Goal: Task Accomplishment & Management: Use online tool/utility

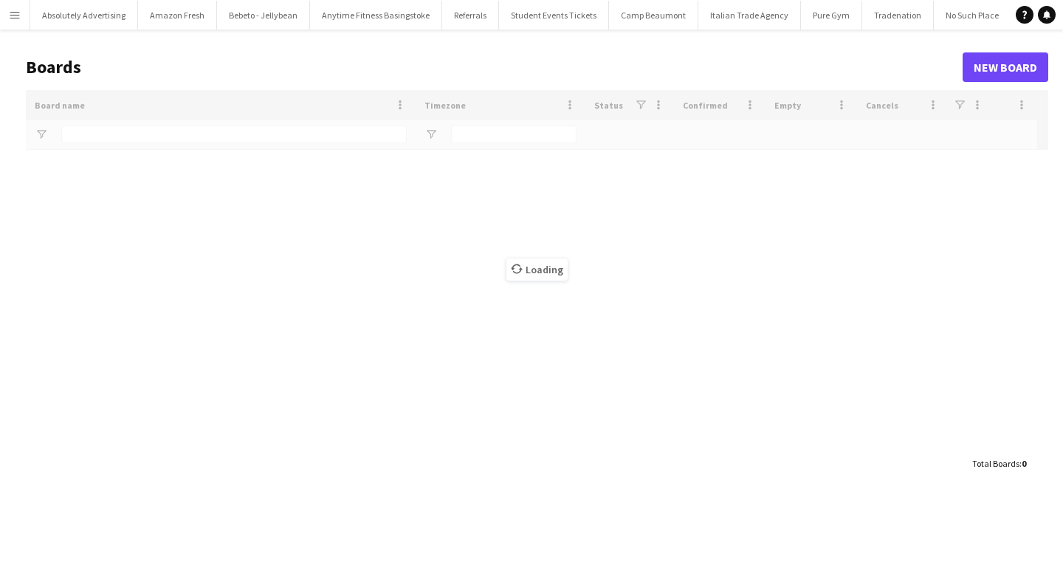
type input "******"
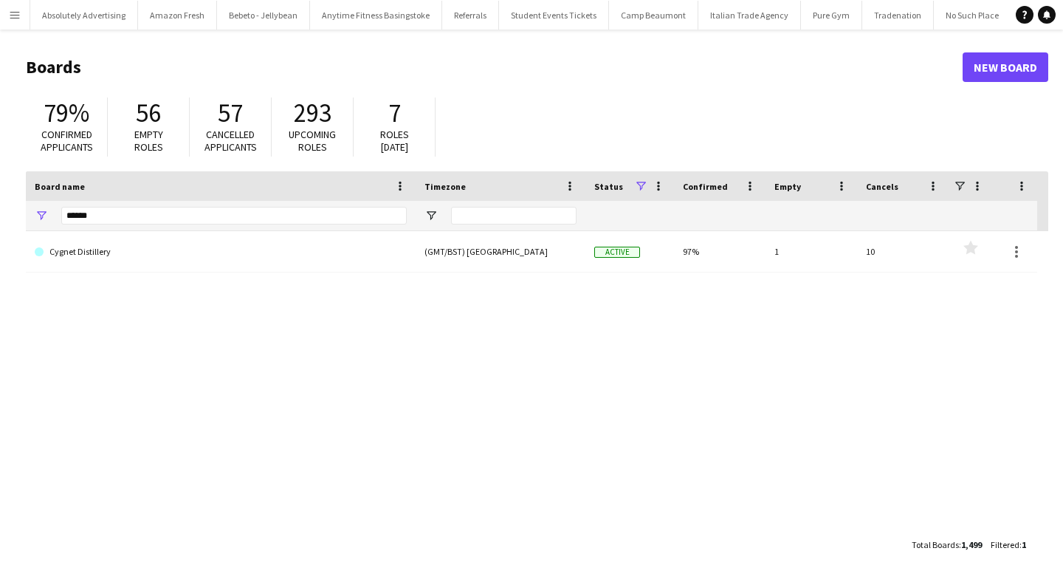
click at [11, 16] on app-icon "Menu" at bounding box center [15, 15] width 12 height 12
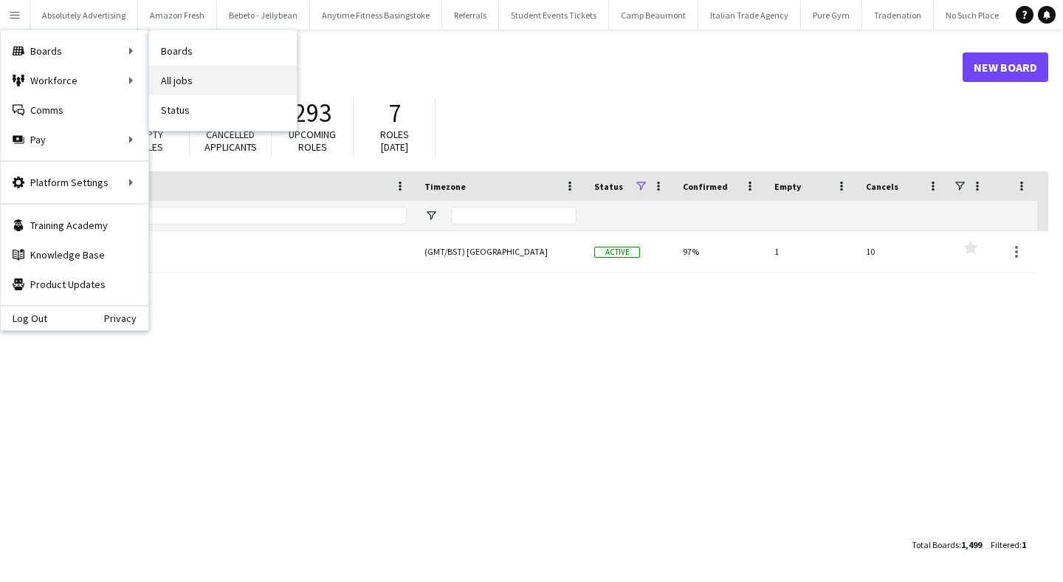
click at [199, 87] on link "All jobs" at bounding box center [223, 81] width 148 height 30
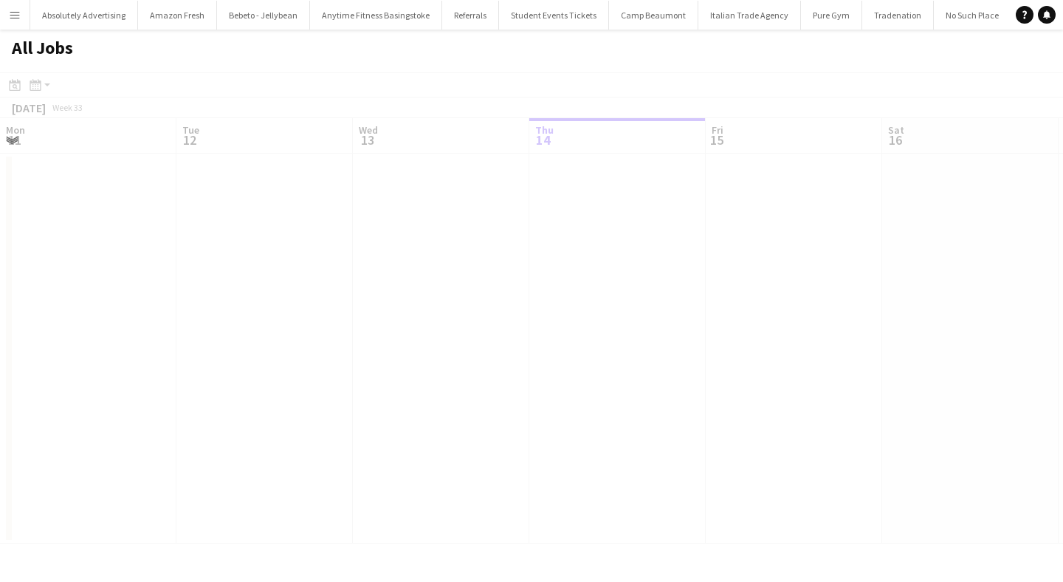
scroll to position [0, 353]
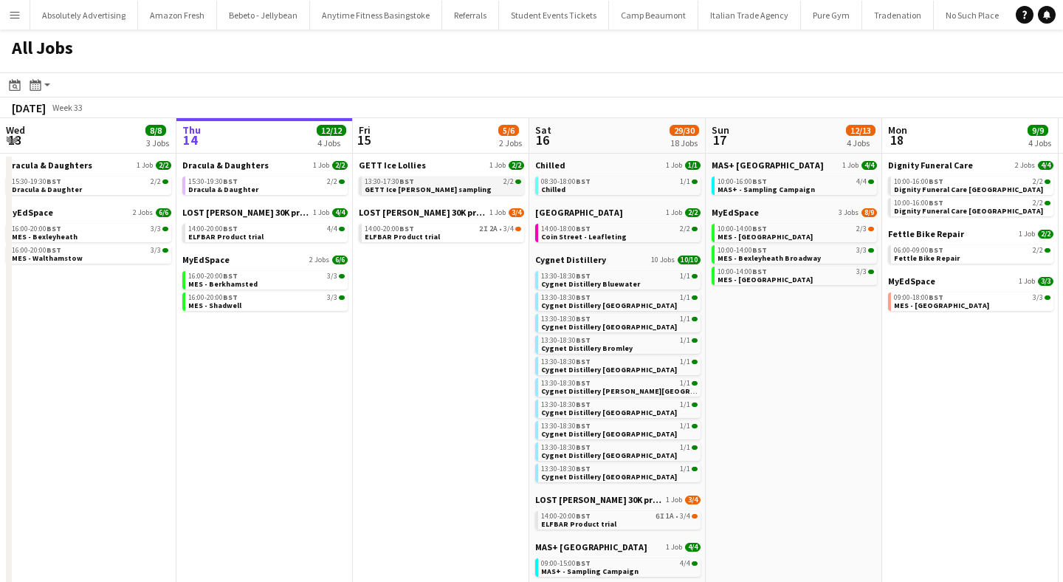
click at [402, 186] on span "GETT Ice [PERSON_NAME] sampling" at bounding box center [428, 190] width 127 height 10
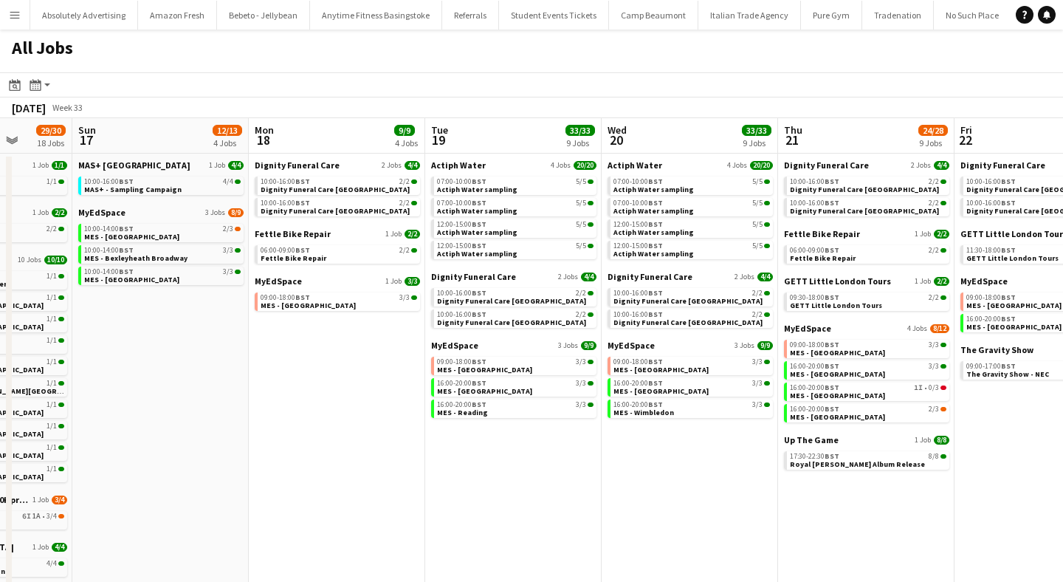
scroll to position [0, 636]
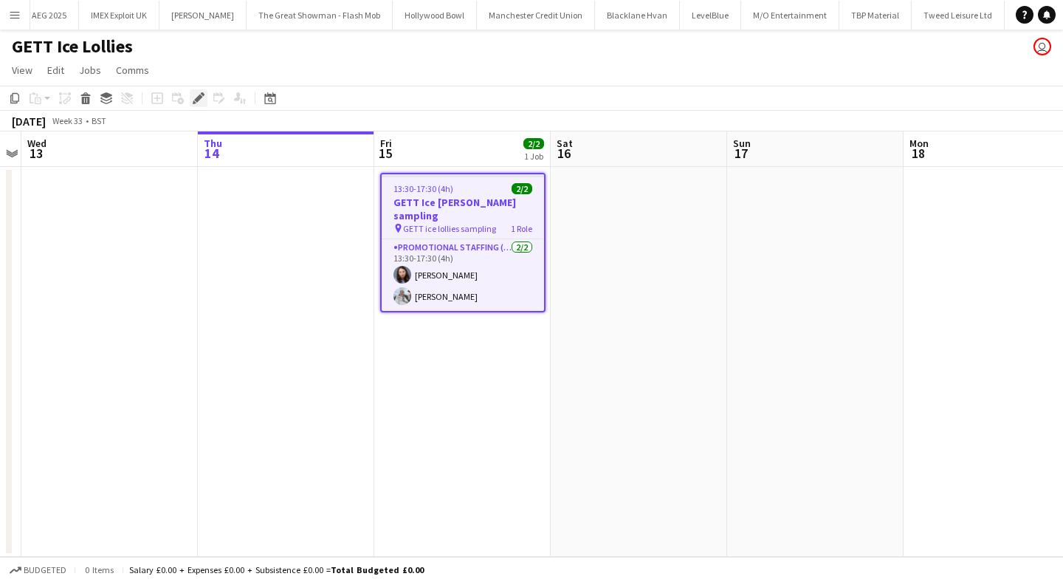
click at [200, 92] on icon "Edit" at bounding box center [199, 98] width 12 height 12
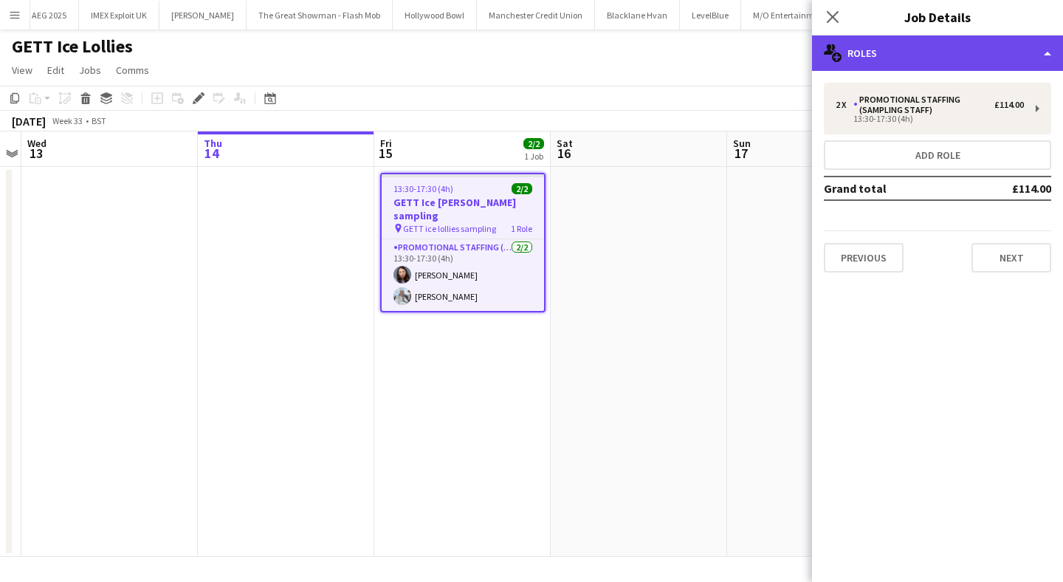
click at [894, 46] on div "multiple-users-add Roles" at bounding box center [937, 52] width 251 height 35
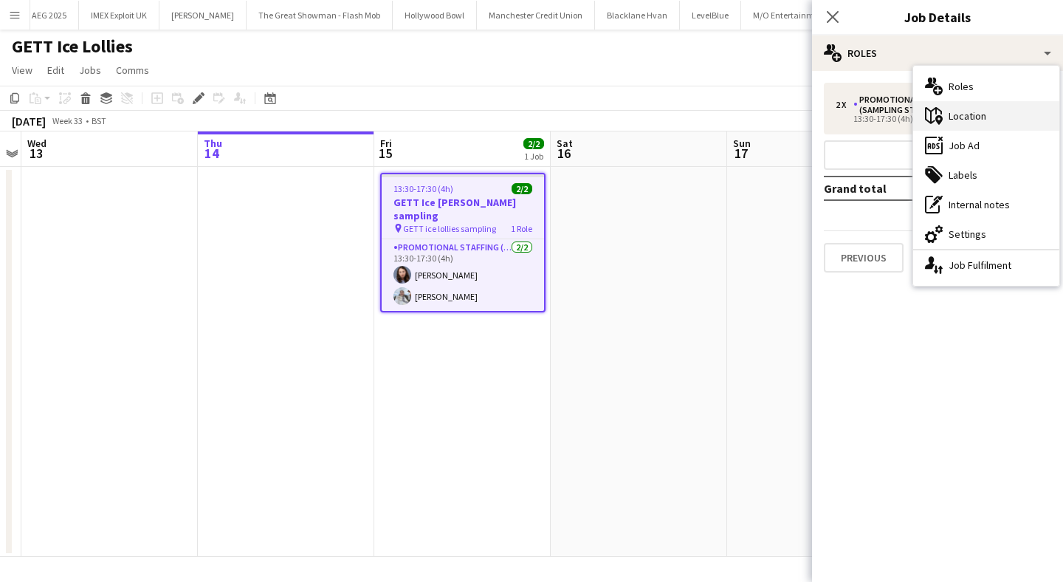
click at [968, 117] on div "maps-pin-1 Location" at bounding box center [987, 116] width 146 height 30
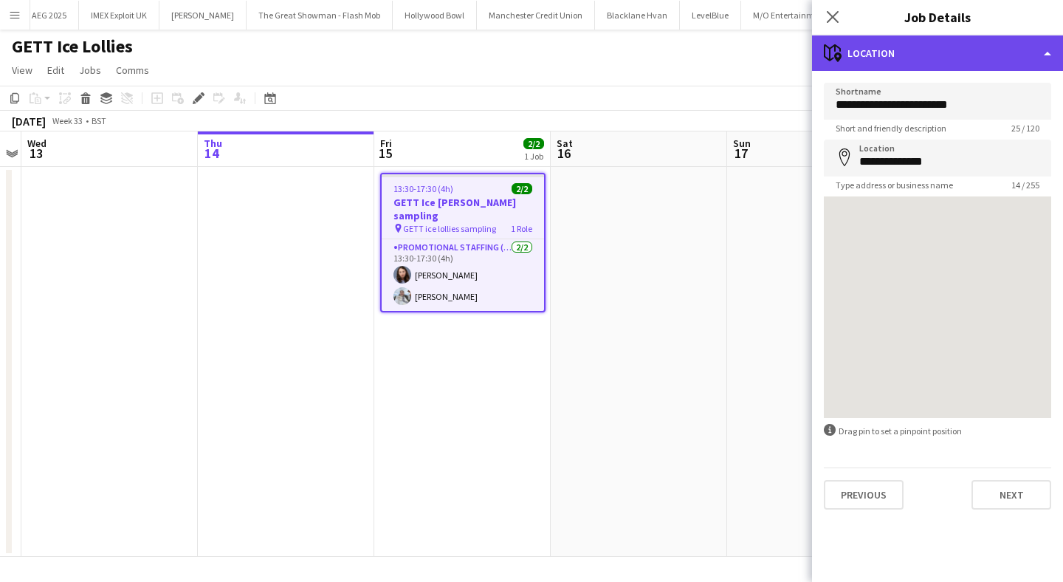
click at [916, 53] on div "maps-pin-1 Location" at bounding box center [937, 52] width 251 height 35
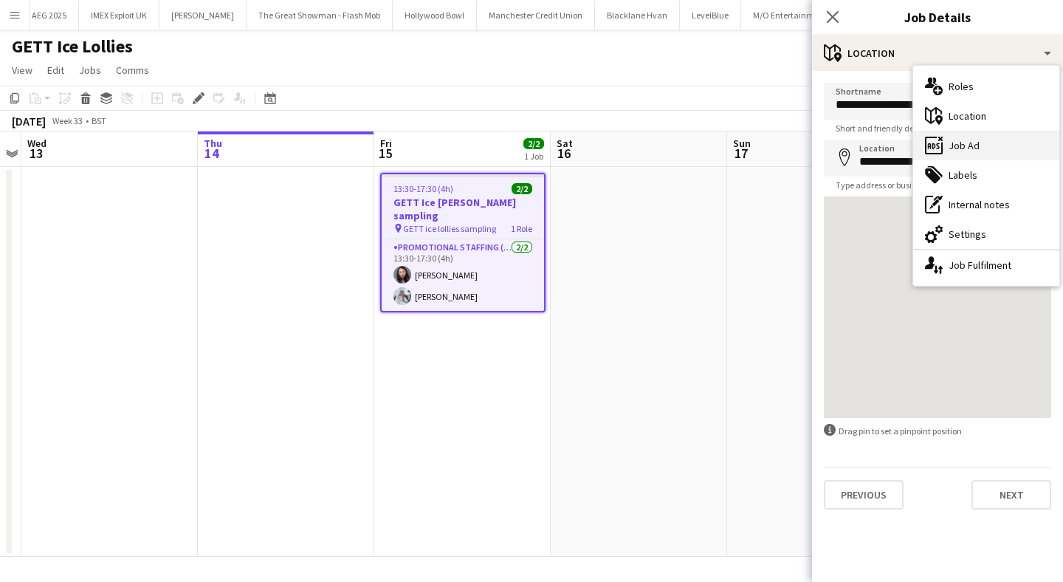
click at [959, 145] on div "ads-window Job Ad" at bounding box center [987, 146] width 146 height 30
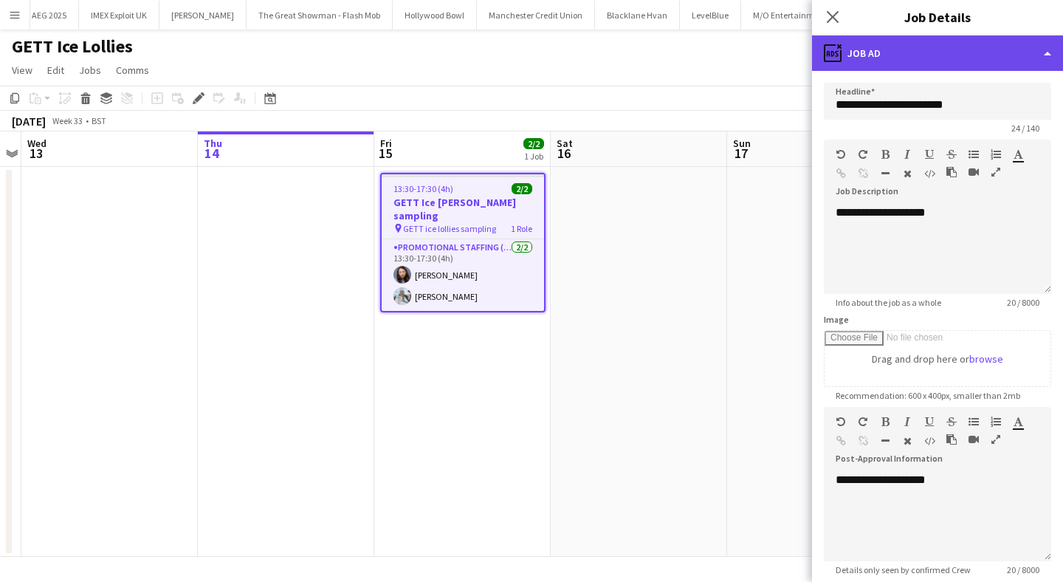
click at [940, 55] on div "ads-window Job Ad" at bounding box center [937, 52] width 251 height 35
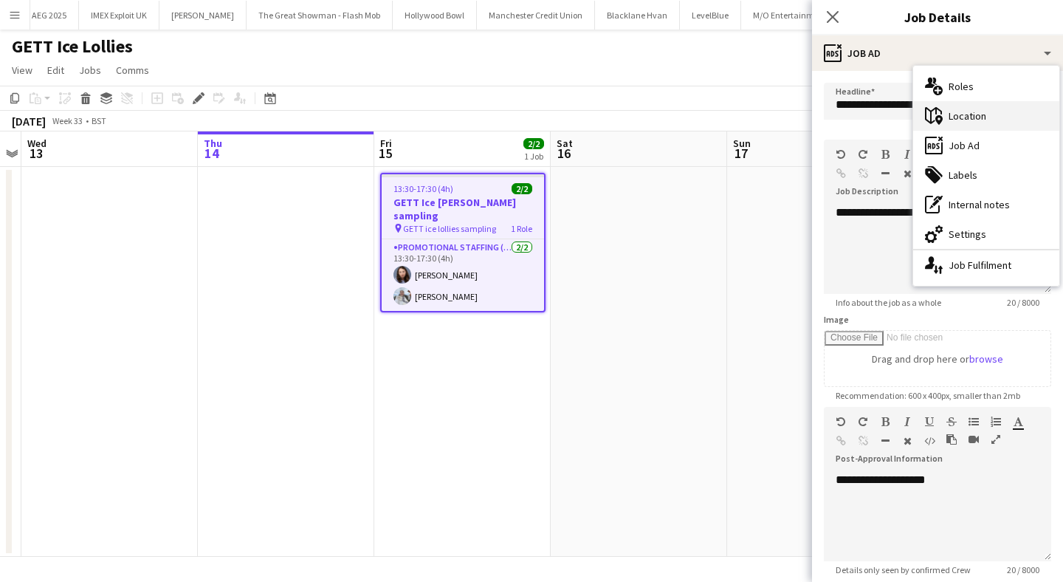
click at [976, 120] on div "maps-pin-1 Location" at bounding box center [987, 116] width 146 height 30
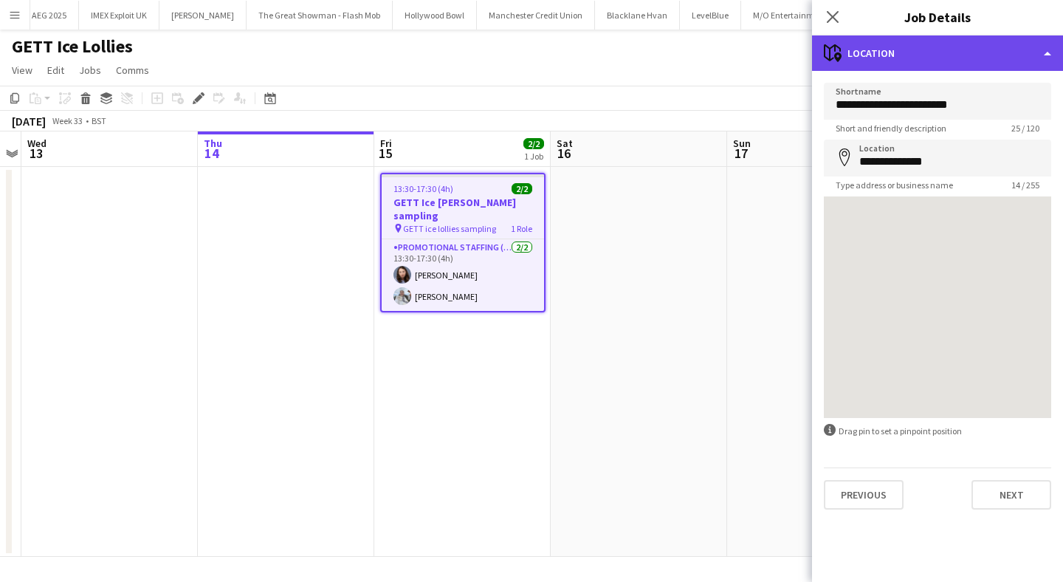
click at [928, 45] on div "maps-pin-1 Location" at bounding box center [937, 52] width 251 height 35
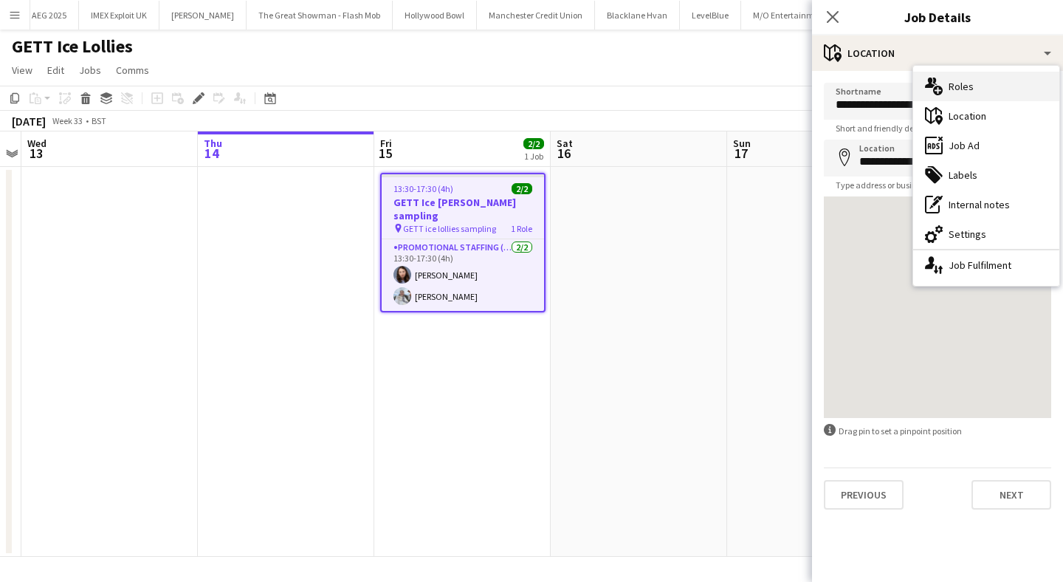
click at [954, 81] on div "multiple-users-add Roles" at bounding box center [987, 87] width 146 height 30
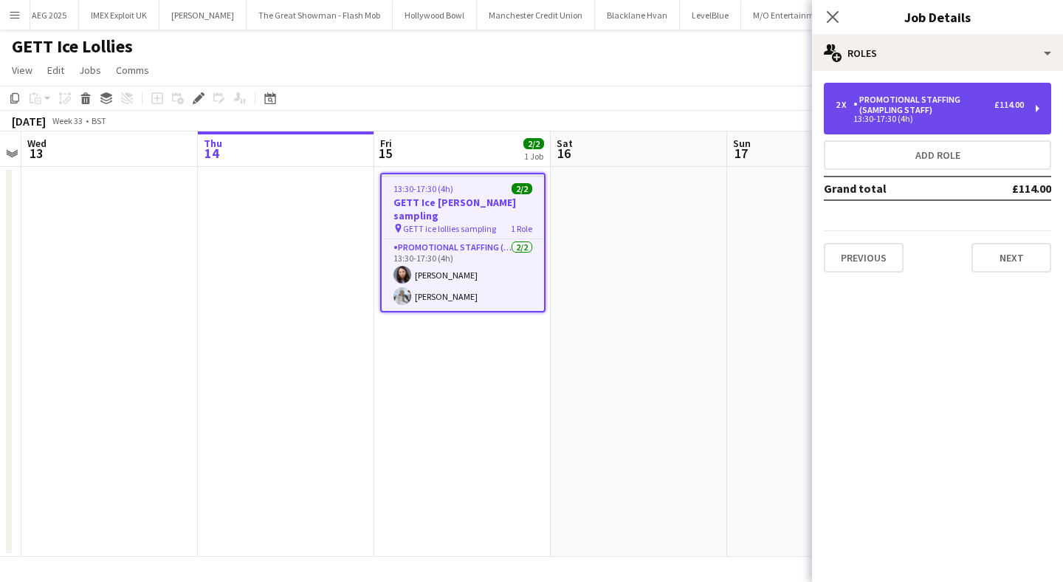
click at [928, 114] on div "Promotional Staffing (Sampling Staff)" at bounding box center [924, 105] width 141 height 21
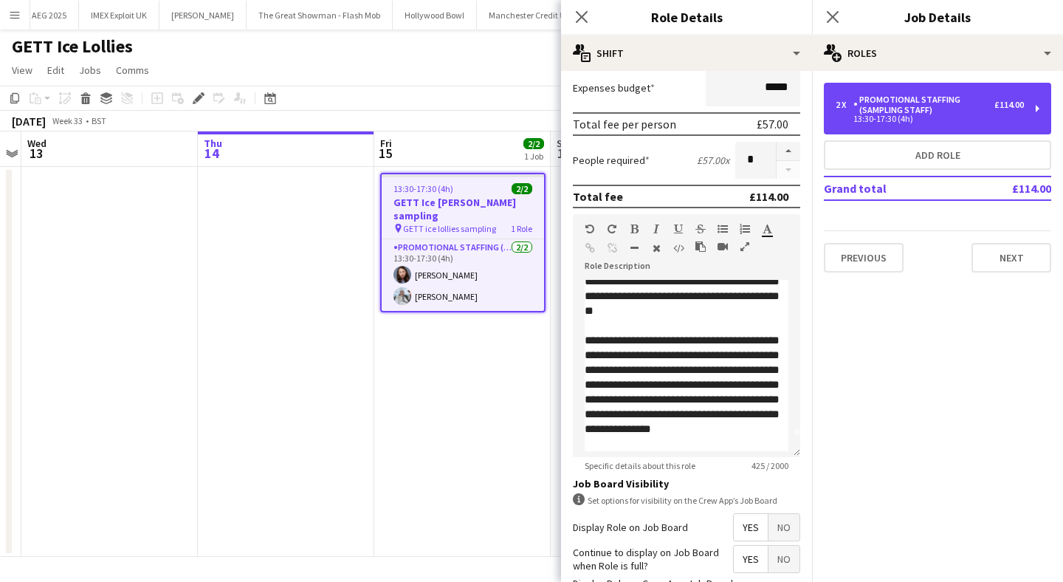
scroll to position [27, 0]
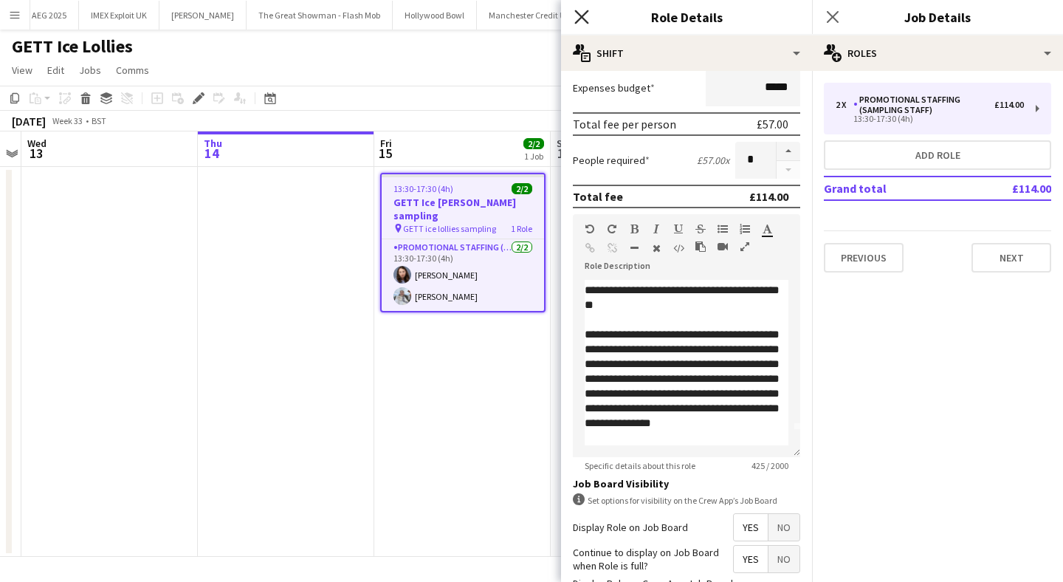
click at [582, 14] on icon "Close pop-in" at bounding box center [582, 17] width 14 height 14
